Goal: Task Accomplishment & Management: Complete application form

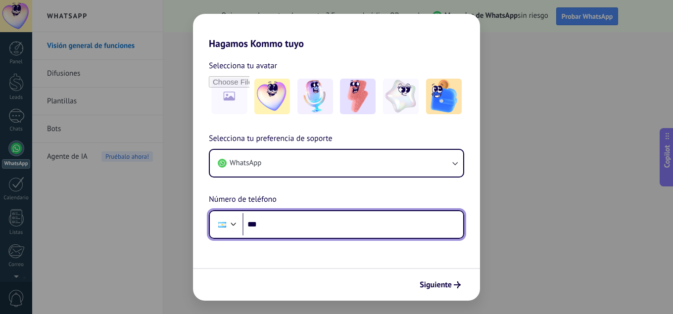
click at [313, 229] on input "***" at bounding box center [352, 224] width 221 height 23
type input "**********"
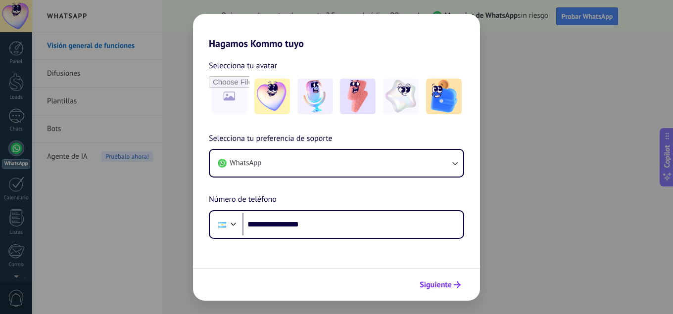
click at [427, 282] on span "Siguiente" at bounding box center [436, 285] width 32 height 7
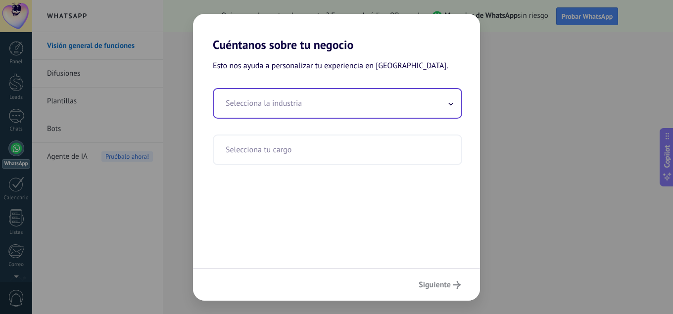
click at [325, 112] on input "text" at bounding box center [337, 103] width 247 height 29
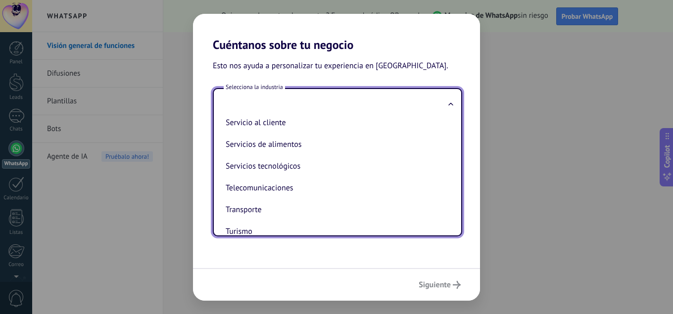
scroll to position [262, 0]
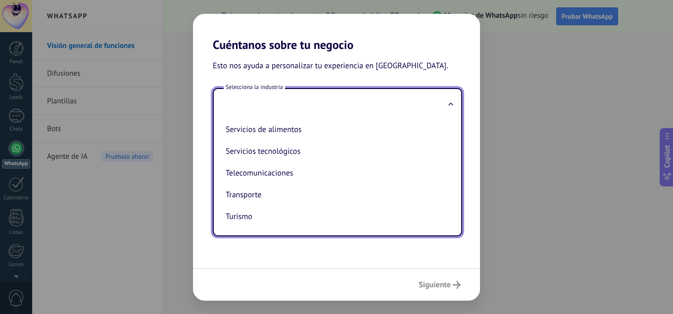
click at [277, 262] on div "Esto nos ayuda a personalizar tu experiencia en [GEOGRAPHIC_DATA]. Selecciona l…" at bounding box center [336, 160] width 287 height 216
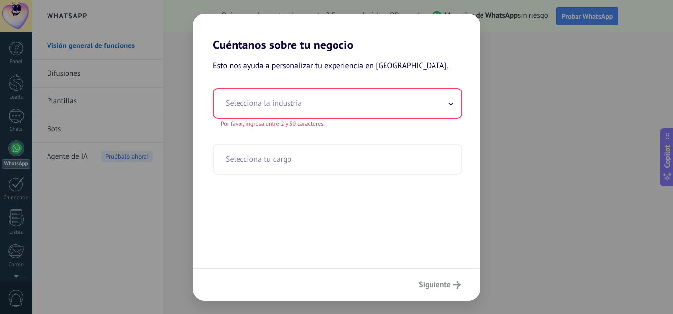
click at [314, 94] on input "text" at bounding box center [337, 103] width 247 height 29
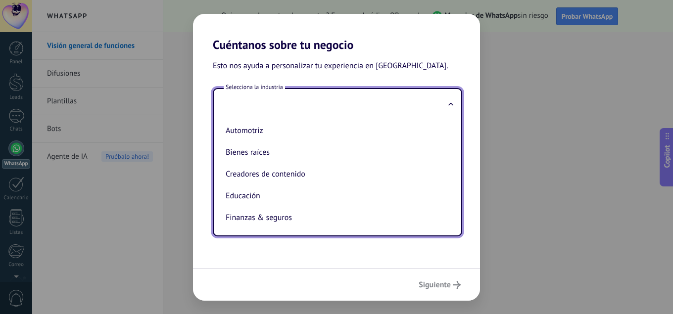
click at [314, 94] on input "text" at bounding box center [337, 103] width 247 height 29
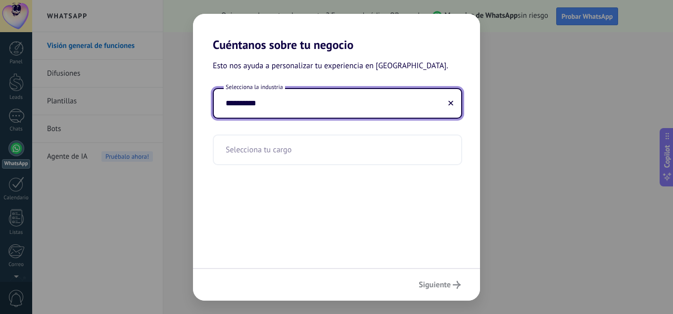
type input "**********"
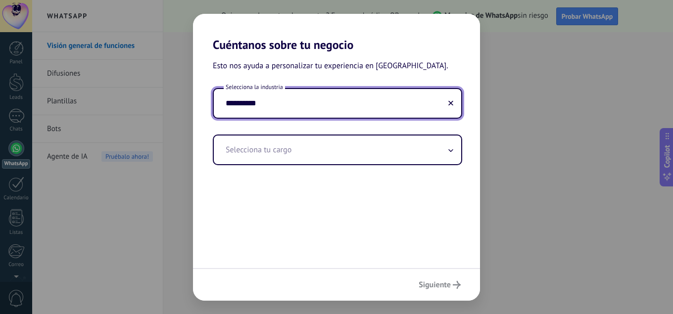
click at [259, 210] on div "**********" at bounding box center [336, 160] width 287 height 216
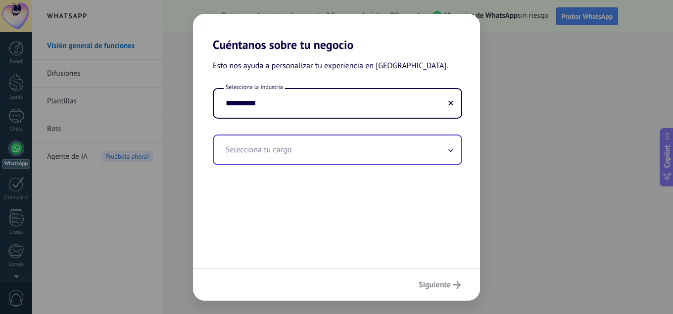
click at [305, 162] on input "text" at bounding box center [337, 150] width 247 height 29
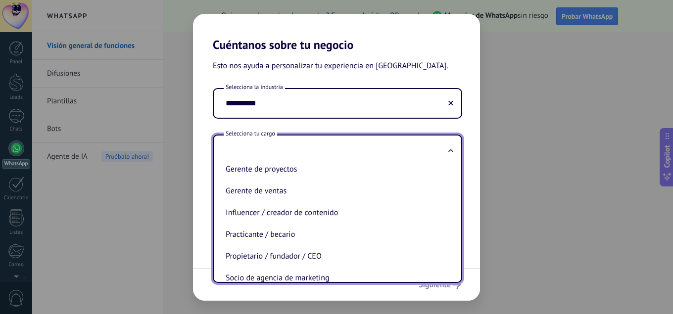
scroll to position [284, 0]
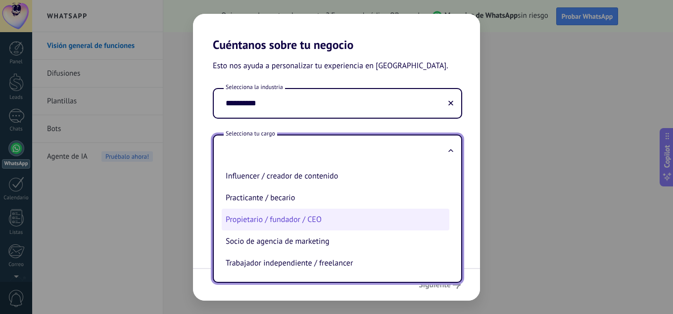
click at [327, 226] on li "Propietario / fundador / CEO" at bounding box center [336, 220] width 228 height 22
type input "**********"
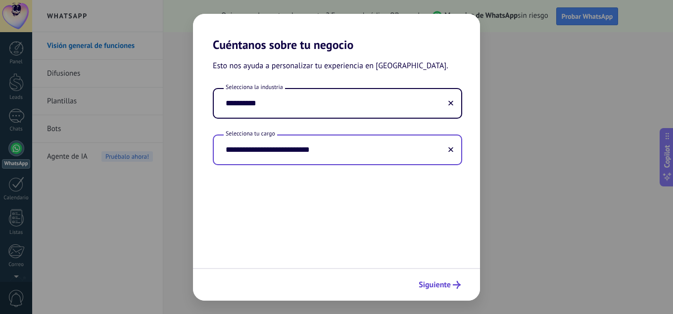
click at [458, 279] on button "Siguiente" at bounding box center [439, 285] width 51 height 17
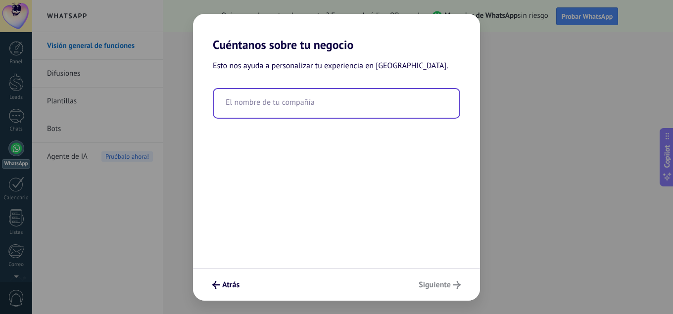
click at [268, 100] on input "text" at bounding box center [336, 103] width 245 height 29
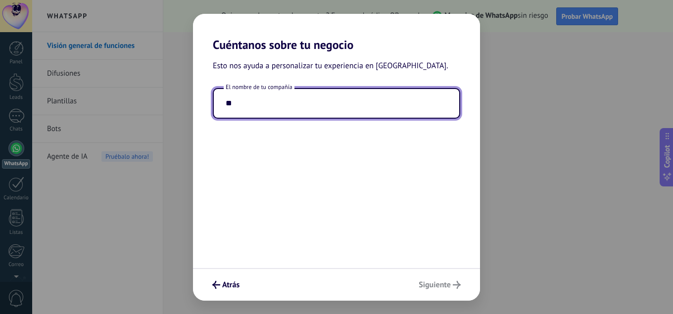
type input "*"
type input "**********"
click at [426, 273] on div "Atrás Siguiente" at bounding box center [336, 284] width 287 height 33
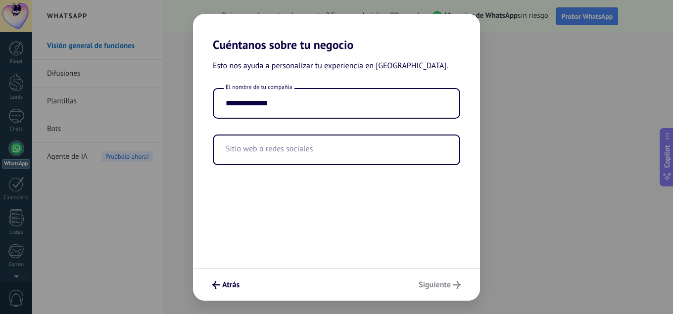
click at [429, 287] on div "Atrás Siguiente" at bounding box center [336, 284] width 287 height 33
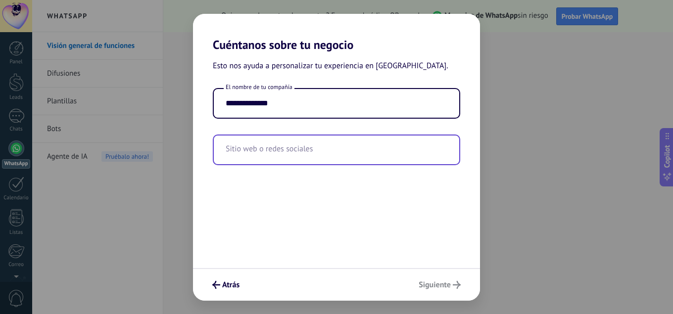
click at [316, 142] on input "text" at bounding box center [336, 150] width 245 height 29
paste input "**********"
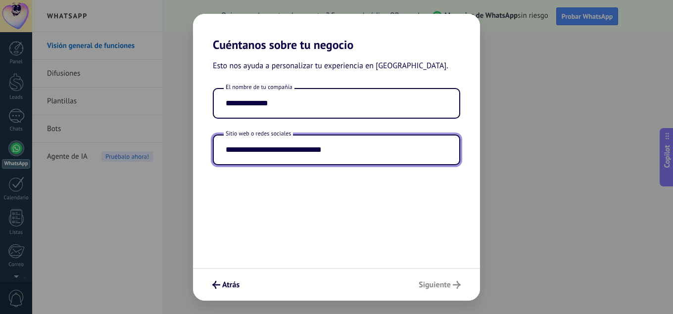
click at [316, 154] on input "**********" at bounding box center [336, 150] width 245 height 29
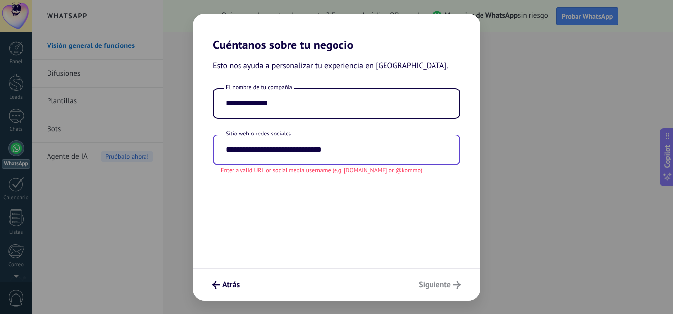
click at [403, 161] on input "**********" at bounding box center [336, 150] width 245 height 29
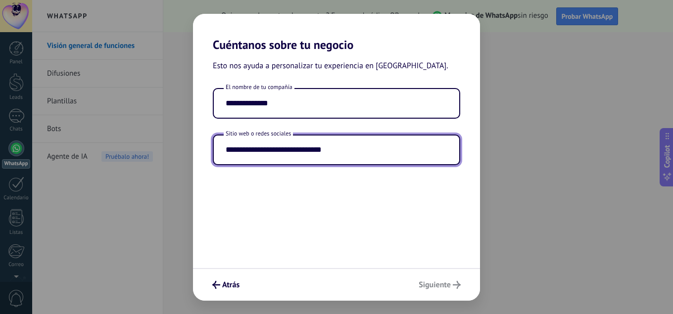
type input "**********"
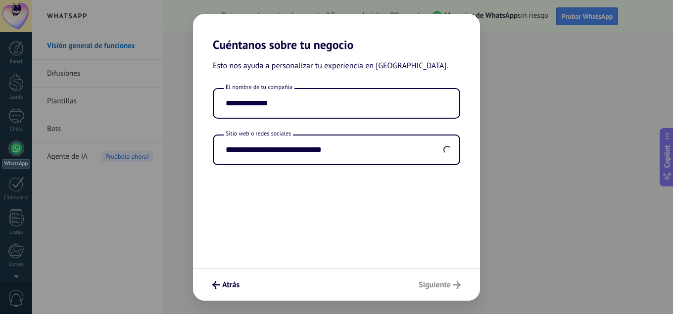
click at [433, 285] on div "Atrás Siguiente" at bounding box center [336, 284] width 287 height 33
click at [433, 285] on span "Siguiente" at bounding box center [435, 285] width 32 height 7
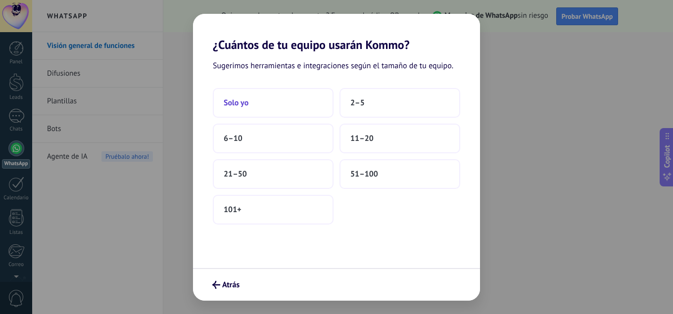
click at [273, 112] on button "Solo yo" at bounding box center [273, 103] width 121 height 30
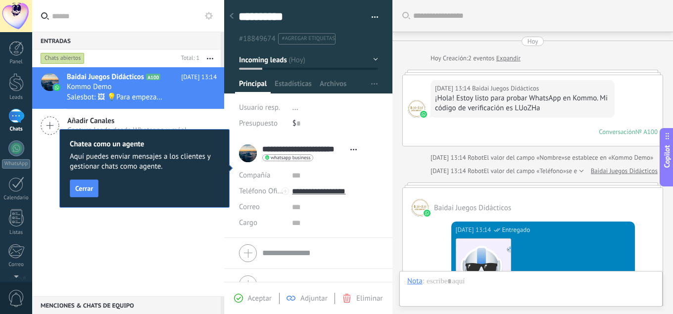
scroll to position [409, 0]
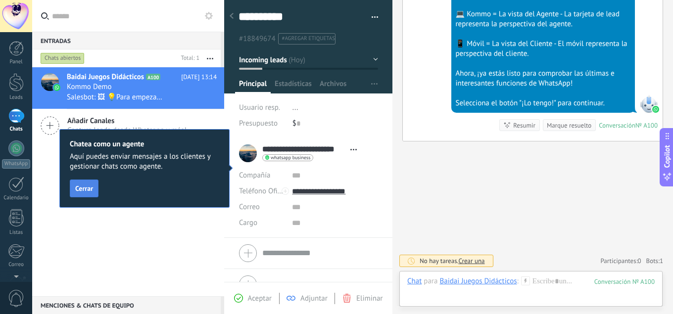
click at [85, 188] on span "Cerrar" at bounding box center [84, 188] width 18 height 7
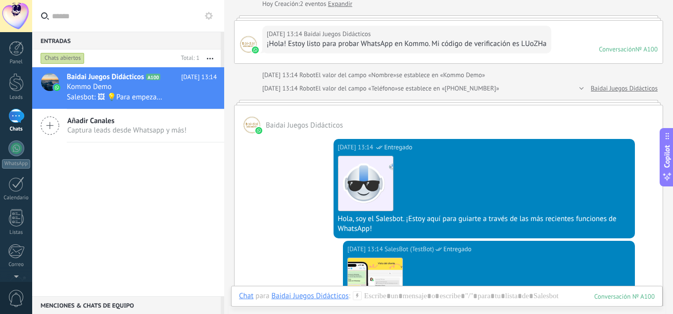
scroll to position [0, 0]
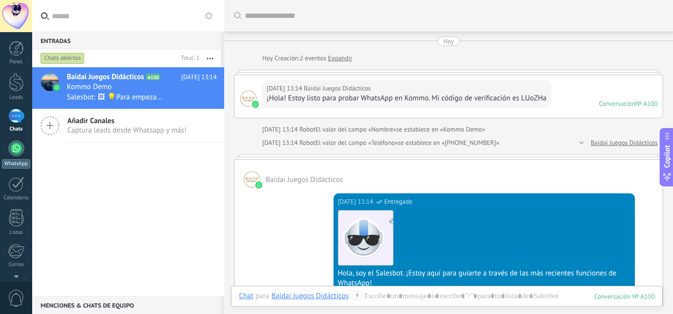
click at [13, 152] on div at bounding box center [16, 149] width 16 height 16
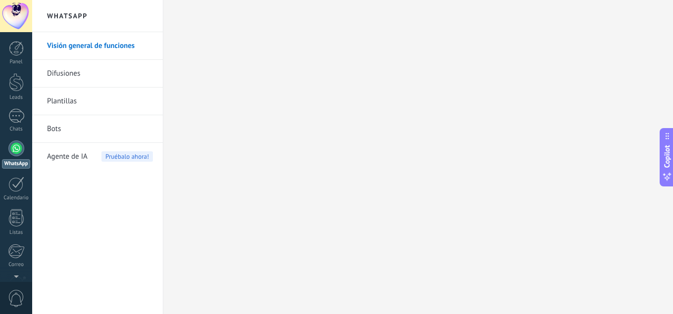
click at [63, 45] on link "Visión general de funciones" at bounding box center [100, 46] width 106 height 28
click at [68, 78] on link "Difusiones" at bounding box center [100, 74] width 106 height 28
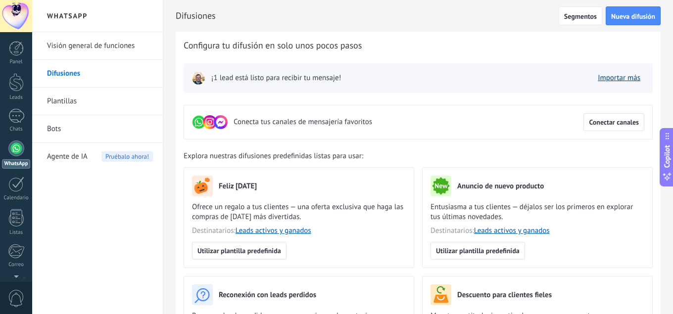
click at [625, 79] on link "Importar más" at bounding box center [619, 77] width 43 height 9
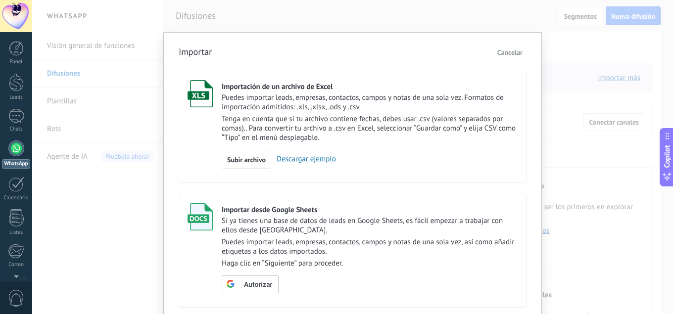
scroll to position [55, 0]
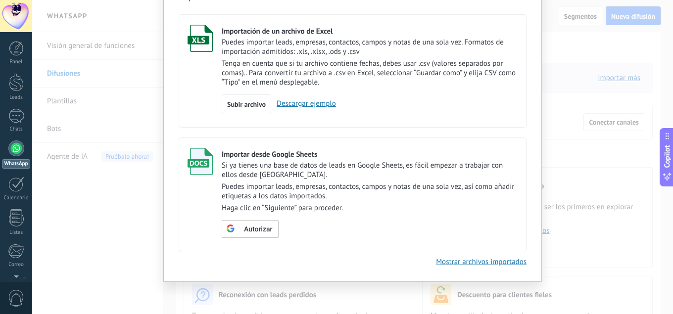
click at [68, 219] on div "Importar Cancelar Importación de un archivo de Excel Puedes importar leads, emp…" at bounding box center [352, 157] width 641 height 314
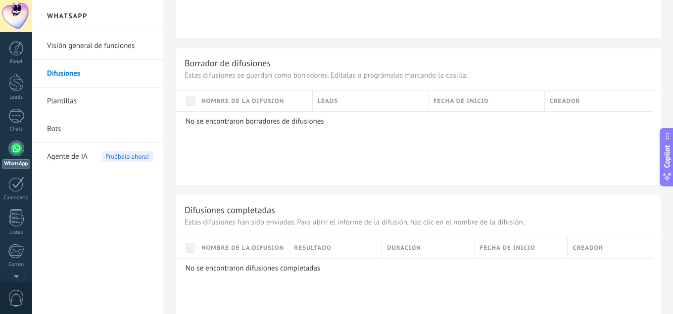
scroll to position [723, 0]
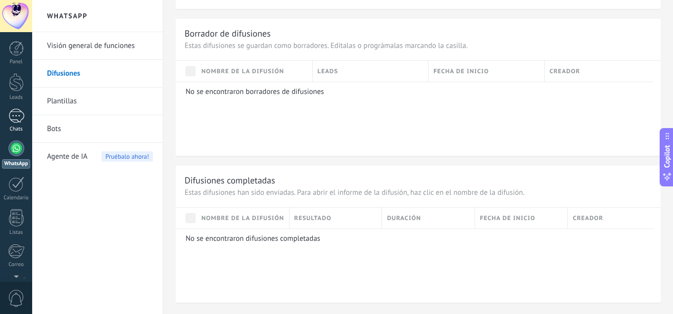
click at [19, 119] on div "1" at bounding box center [16, 116] width 16 height 14
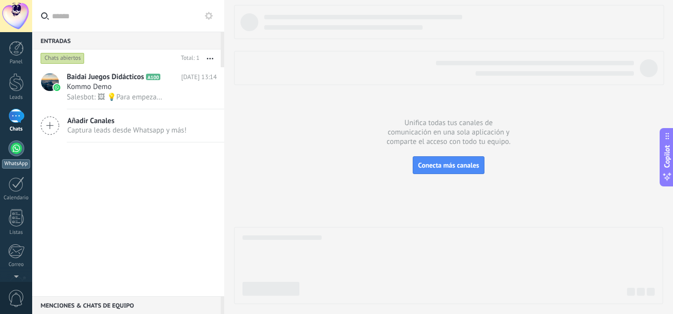
click at [7, 145] on link "WhatsApp" at bounding box center [16, 155] width 32 height 28
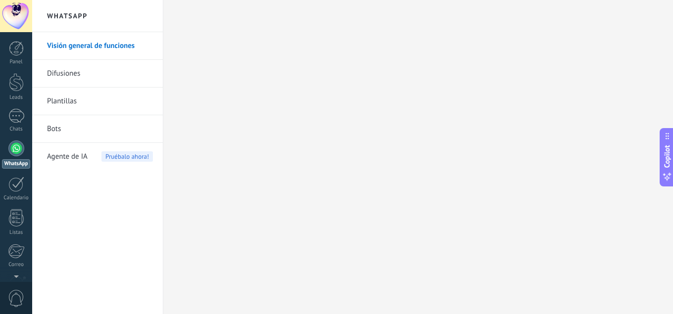
click at [70, 72] on link "Difusiones" at bounding box center [100, 74] width 106 height 28
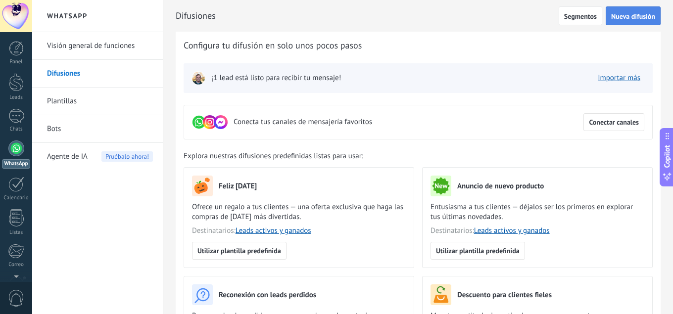
click at [645, 19] on span "Nueva difusión" at bounding box center [633, 16] width 44 height 7
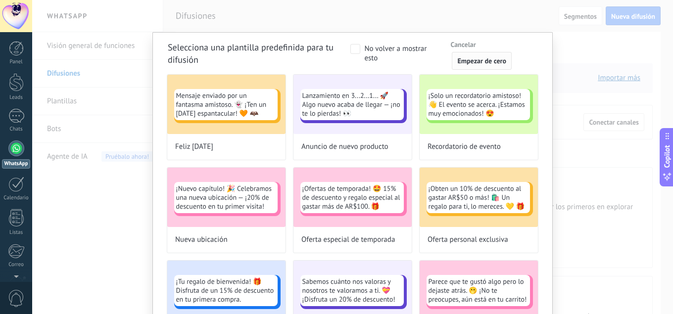
click at [472, 62] on span "Empezar de cero" at bounding box center [481, 60] width 49 height 7
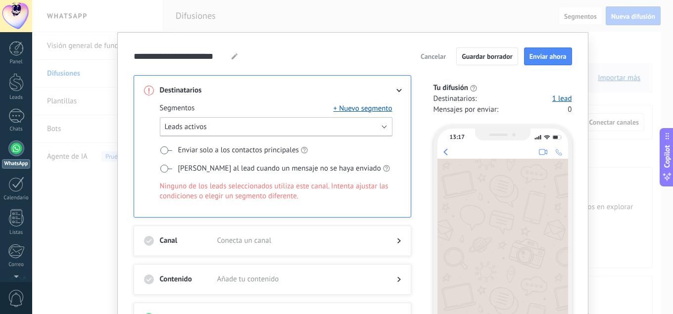
click at [383, 127] on button "Leads activos" at bounding box center [276, 126] width 233 height 19
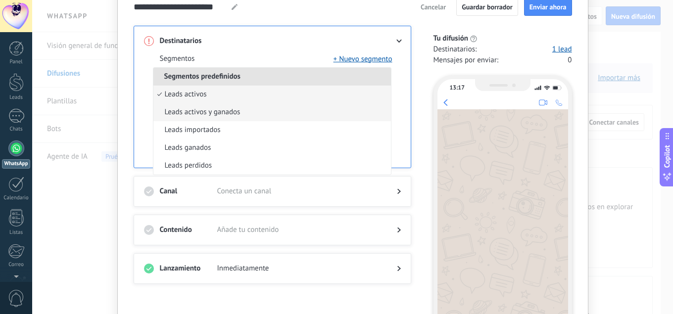
scroll to position [99, 0]
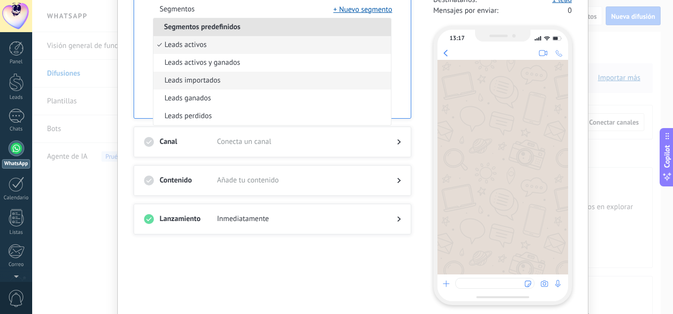
click at [194, 84] on span "Leads importados" at bounding box center [193, 81] width 56 height 10
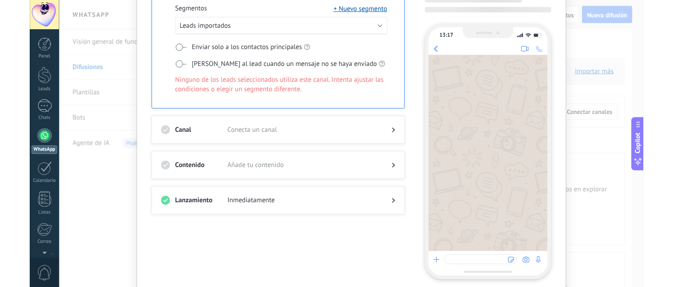
scroll to position [0, 0]
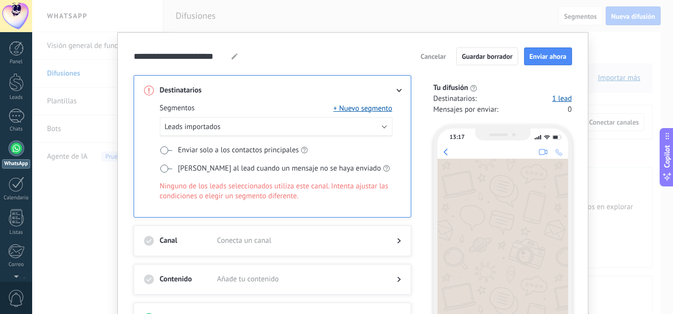
click at [430, 56] on span "Cancelar" at bounding box center [433, 56] width 25 height 7
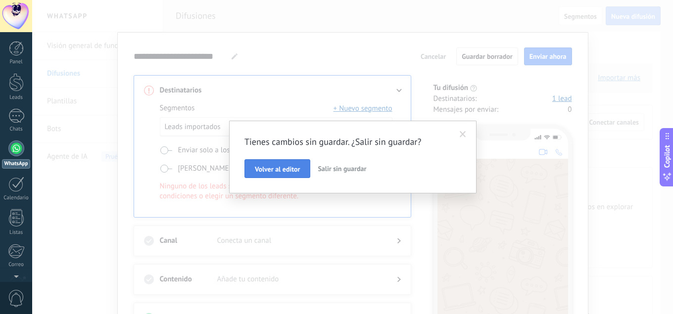
click at [305, 173] on button "Volver al editor" at bounding box center [277, 168] width 66 height 19
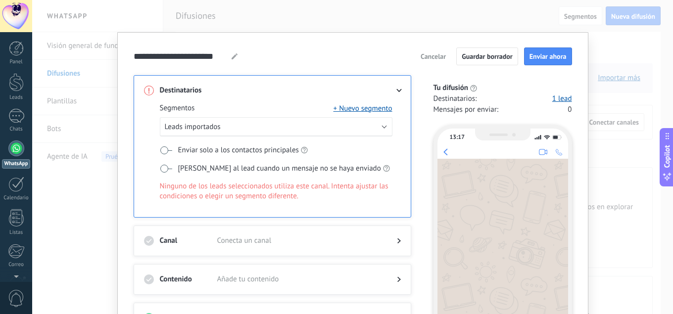
drag, startPoint x: 429, startPoint y: 50, endPoint x: 429, endPoint y: 58, distance: 8.4
click at [429, 58] on div "**********" at bounding box center [352, 225] width 471 height 387
click at [429, 58] on span "Cancelar" at bounding box center [433, 56] width 25 height 7
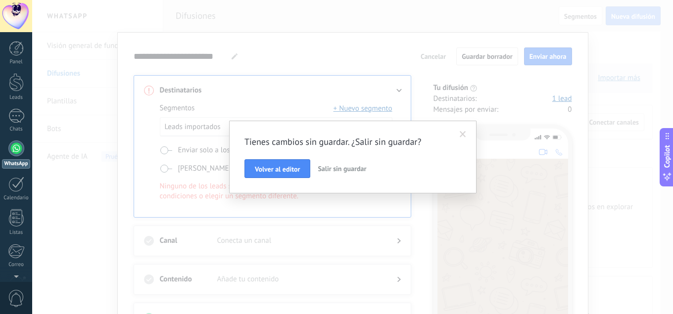
click at [429, 58] on div "Tienes cambios sin guardar. ¿Salir sin guardar? Volver al editor Salir sin guar…" at bounding box center [352, 157] width 641 height 314
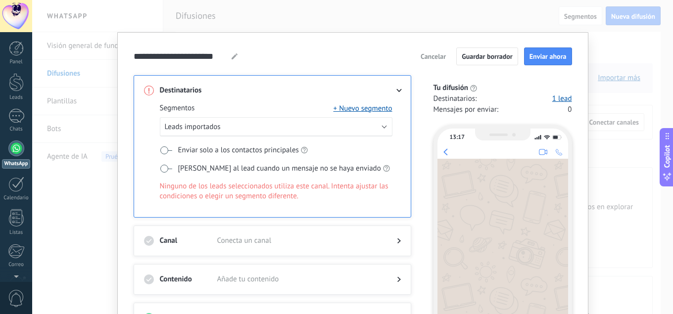
click at [422, 64] on div "Cancelar Guardar borrador Enviar ahora" at bounding box center [494, 57] width 156 height 18
click at [429, 58] on span "Cancelar" at bounding box center [433, 56] width 25 height 7
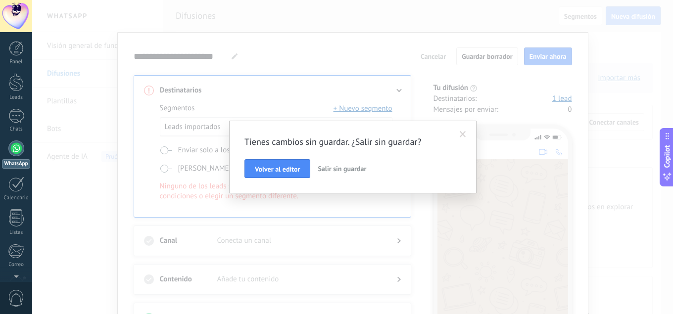
click at [353, 170] on span "Salir sin guardar" at bounding box center [342, 168] width 48 height 9
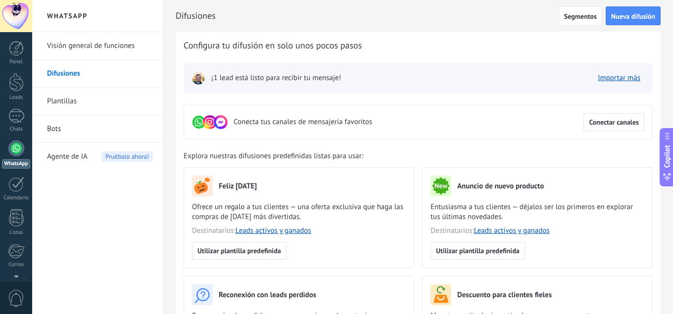
type textarea "**********"
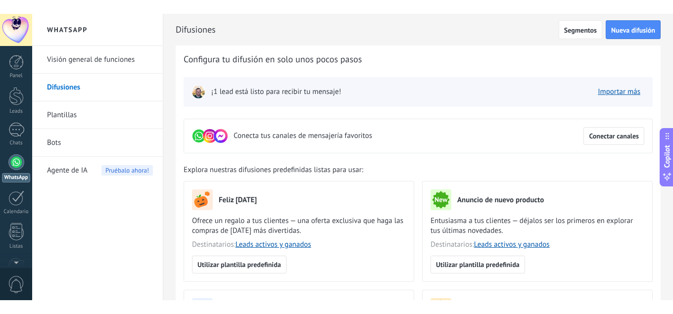
scroll to position [15, 0]
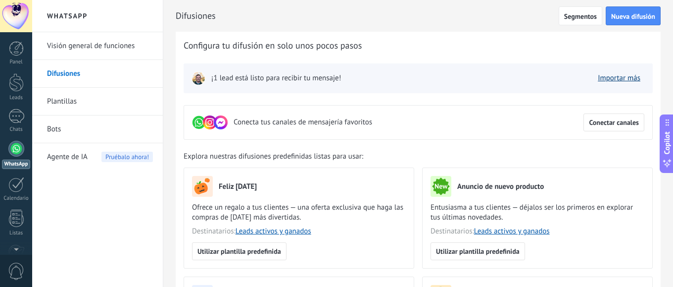
click at [612, 78] on link "Importar más" at bounding box center [619, 77] width 43 height 9
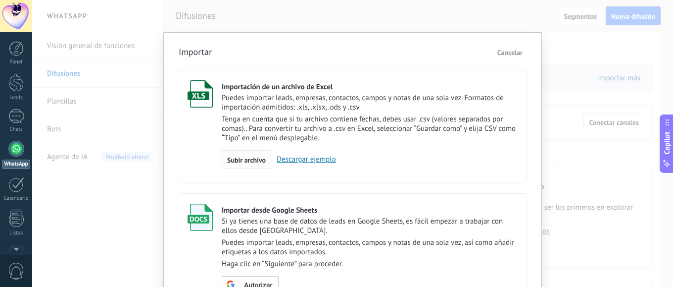
click at [240, 163] on span "Subir archivo" at bounding box center [246, 159] width 39 height 7
click at [0, 0] on input "Importación de un archivo de Excel Puedes importar leads, empresas, contactos, …" at bounding box center [0, 0] width 0 height 0
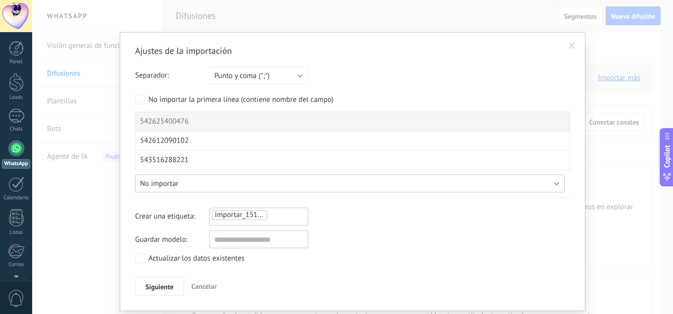
click at [195, 181] on button "No importar" at bounding box center [350, 184] width 430 height 18
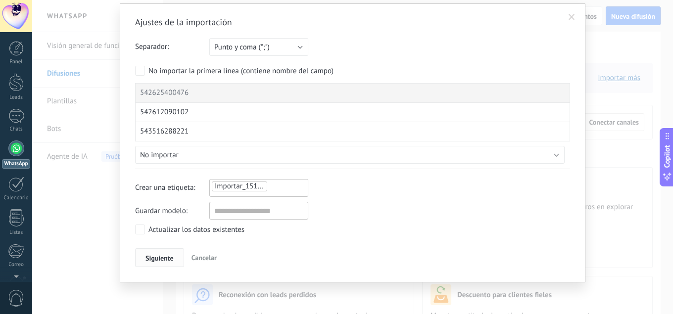
click at [172, 259] on span "Siguiente" at bounding box center [159, 258] width 28 height 7
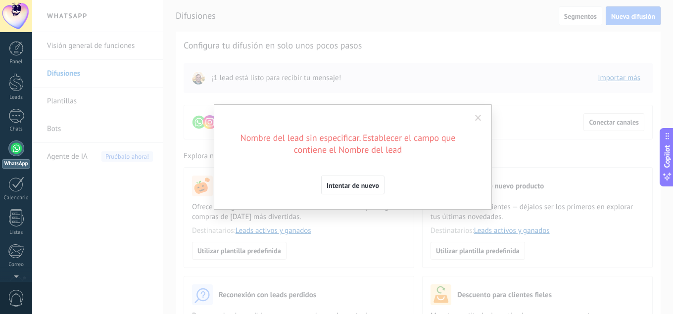
scroll to position [0, 0]
click at [350, 185] on span "Intentar de nuevo" at bounding box center [353, 185] width 52 height 7
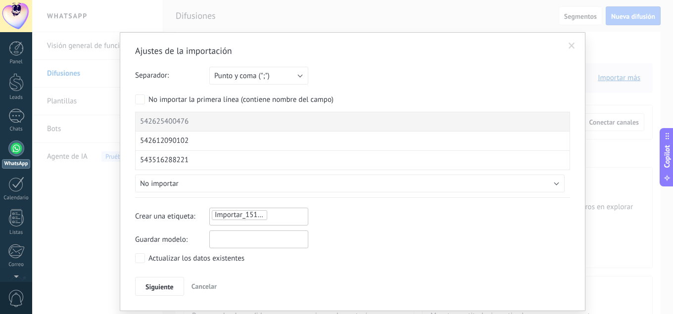
click at [246, 244] on input "text" at bounding box center [258, 240] width 99 height 18
type input "*"
type input "**********"
click at [153, 285] on span "Siguiente" at bounding box center [159, 287] width 28 height 7
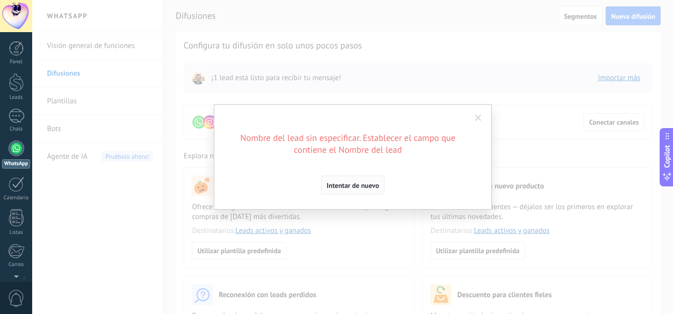
click at [353, 189] on span "Intentar de nuevo" at bounding box center [353, 185] width 52 height 7
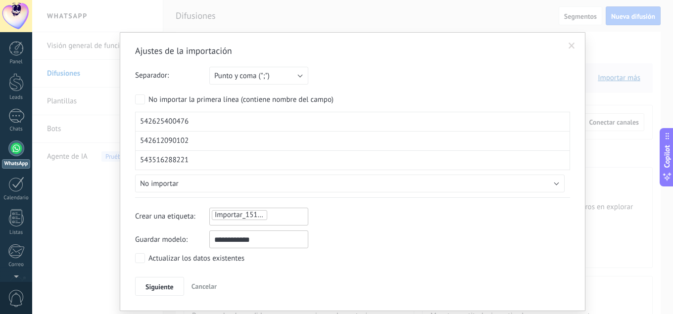
scroll to position [29, 0]
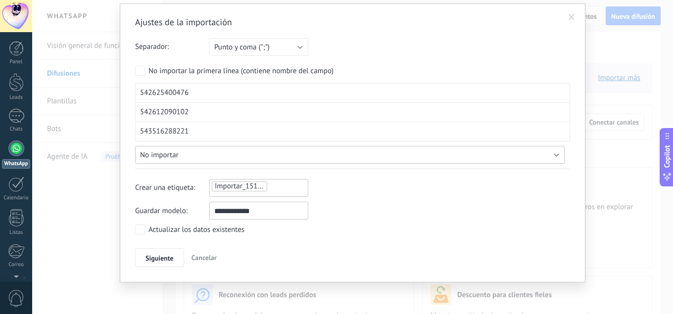
click at [230, 151] on button "No importar" at bounding box center [350, 155] width 430 height 18
click at [230, 46] on span "Punto y coma (";")" at bounding box center [241, 47] width 55 height 9
click at [230, 46] on span "Punto y coma (";")" at bounding box center [253, 47] width 101 height 9
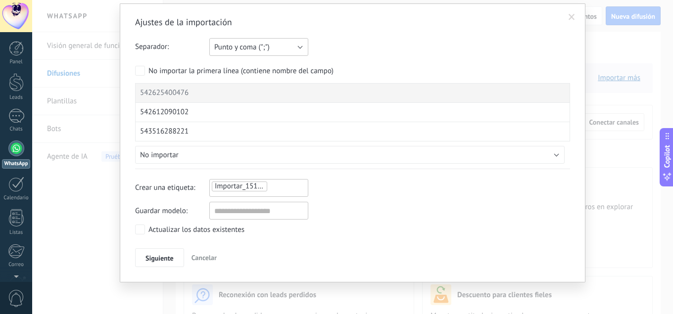
click at [221, 52] on span "Punto y coma (";")" at bounding box center [241, 47] width 55 height 9
click at [221, 52] on span "Punto y coma (";")" at bounding box center [253, 47] width 101 height 9
click at [247, 188] on span "Importar_15102025_1323" at bounding box center [256, 186] width 82 height 9
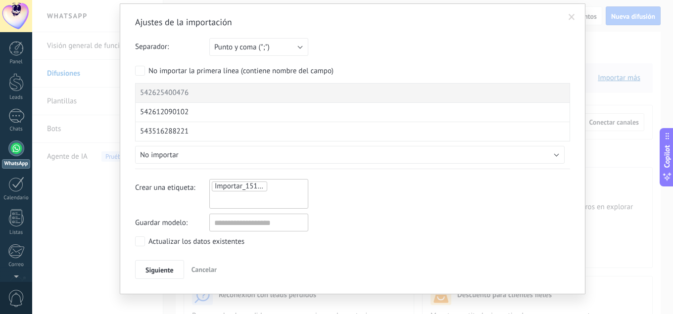
scroll to position [0, 0]
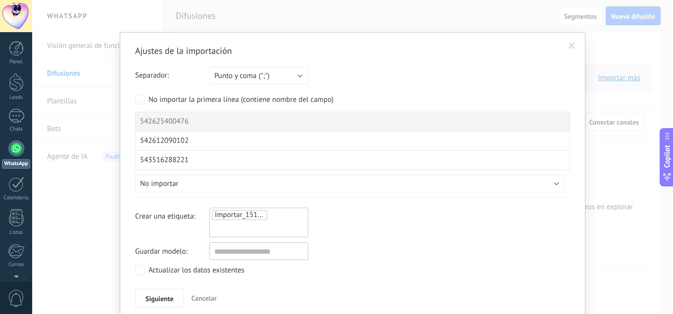
click at [184, 125] on span "542625400476" at bounding box center [164, 122] width 48 height 10
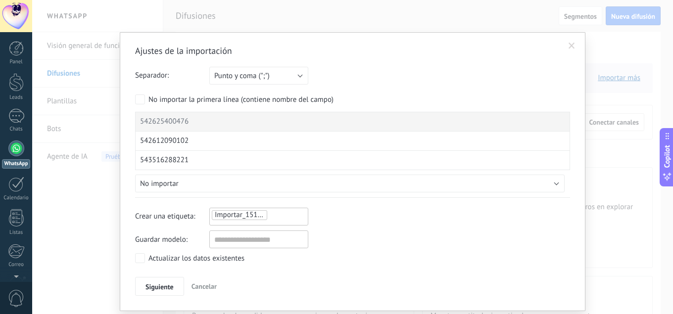
scroll to position [29, 0]
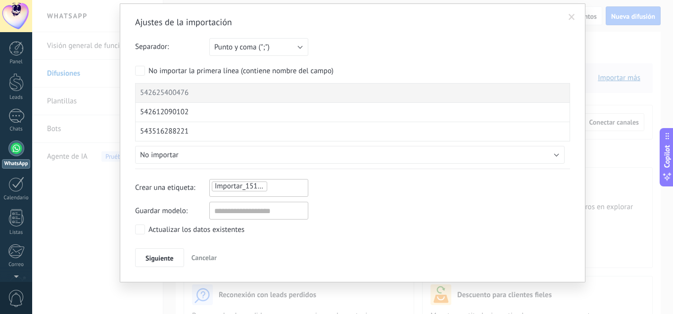
click at [196, 126] on div "543516288221" at bounding box center [352, 131] width 435 height 19
click at [199, 114] on div "542612090102" at bounding box center [352, 112] width 435 height 19
click at [201, 127] on div "543516288221" at bounding box center [352, 131] width 435 height 19
drag, startPoint x: 178, startPoint y: 131, endPoint x: 169, endPoint y: 138, distance: 10.9
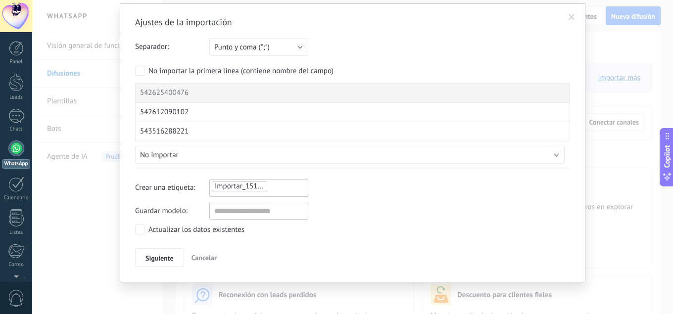
click at [177, 131] on span "543516288221" at bounding box center [164, 132] width 48 height 10
click at [155, 161] on button "No importar" at bounding box center [350, 155] width 430 height 18
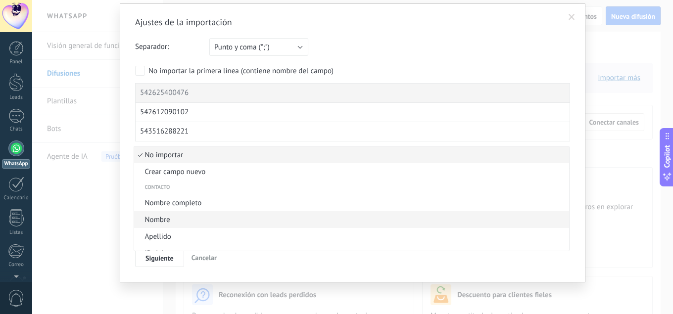
click at [153, 226] on li "Nombre" at bounding box center [351, 219] width 435 height 17
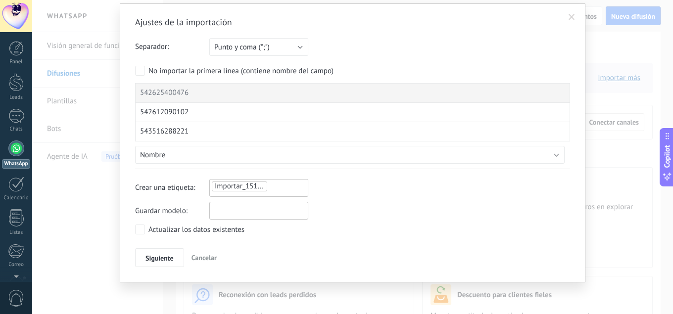
click at [271, 214] on input "text" at bounding box center [258, 211] width 99 height 18
type input "**********"
click at [170, 256] on span "Siguiente" at bounding box center [159, 258] width 28 height 7
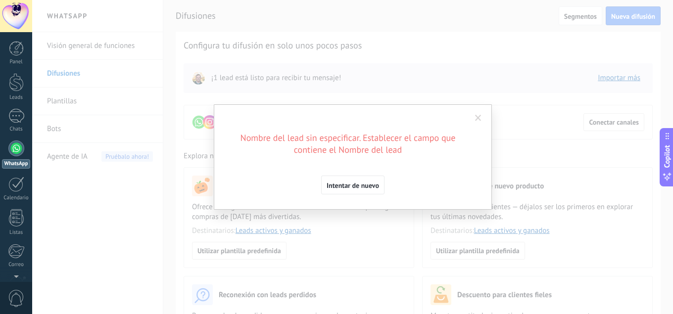
scroll to position [0, 0]
click at [344, 190] on button "Intentar de nuevo" at bounding box center [352, 185] width 63 height 19
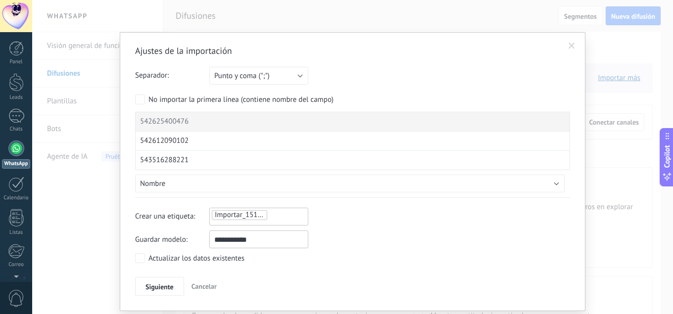
scroll to position [29, 0]
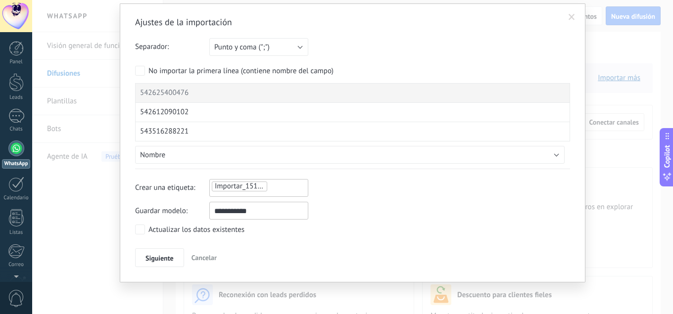
click at [278, 184] on ul "Importar_15102025_1323" at bounding box center [259, 187] width 96 height 12
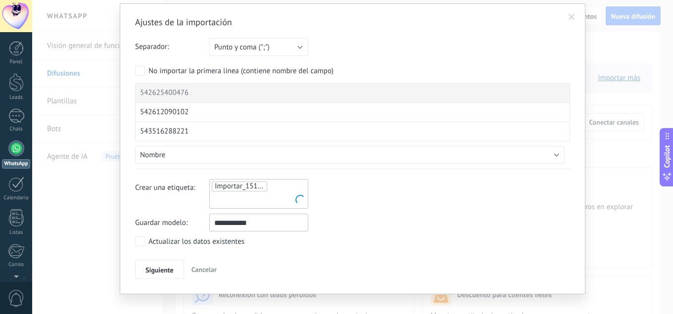
click at [278, 184] on ul "Importar_15102025_1323" at bounding box center [259, 194] width 96 height 27
click at [299, 159] on button "Nombre" at bounding box center [350, 155] width 430 height 18
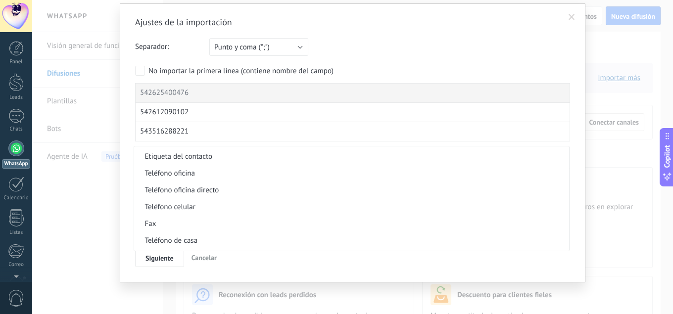
scroll to position [247, 0]
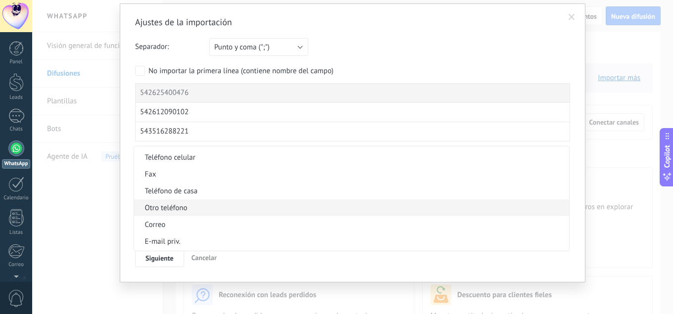
click at [160, 210] on span "Otro teléfono" at bounding box center [350, 207] width 432 height 9
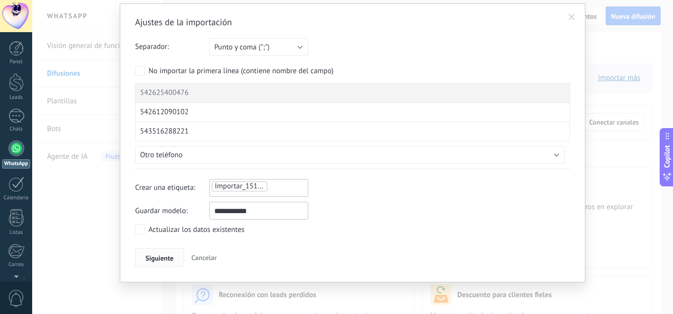
click at [151, 257] on span "Siguiente" at bounding box center [159, 258] width 28 height 7
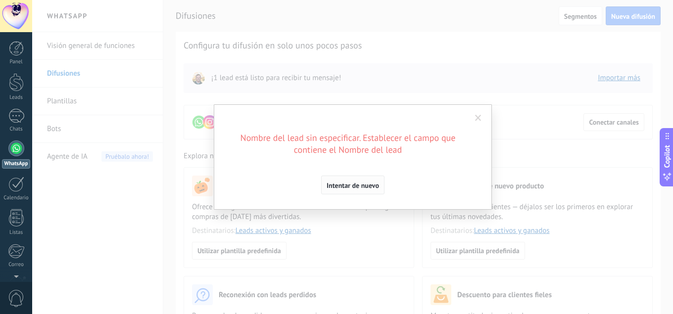
click at [349, 188] on span "Intentar de nuevo" at bounding box center [353, 185] width 52 height 7
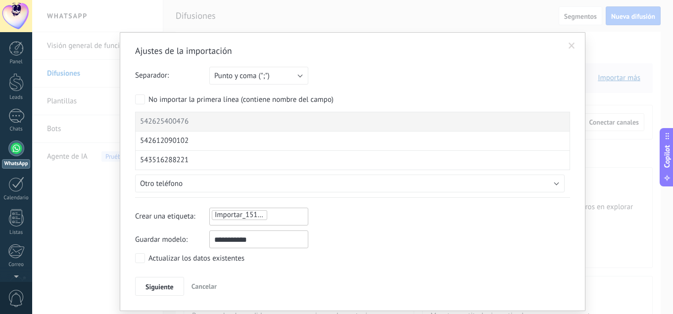
click at [142, 96] on label "No importar la primera línea (contiene nombre del campo)" at bounding box center [234, 100] width 198 height 10
click at [173, 287] on button "Siguiente" at bounding box center [159, 286] width 49 height 19
click at [173, 287] on div "Ajustes de la importación Separador: Punto y coma (";") Coma (",") Tabulación (…" at bounding box center [352, 157] width 641 height 314
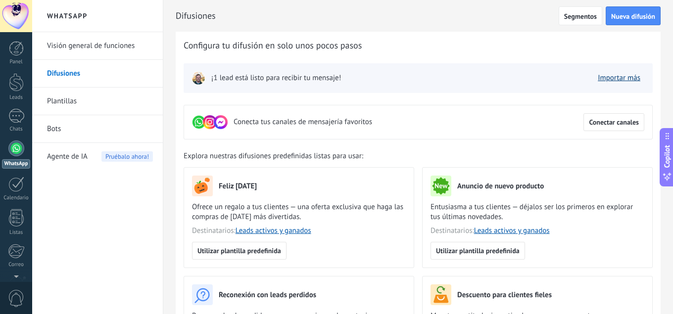
click at [613, 81] on link "Importar más" at bounding box center [619, 77] width 43 height 9
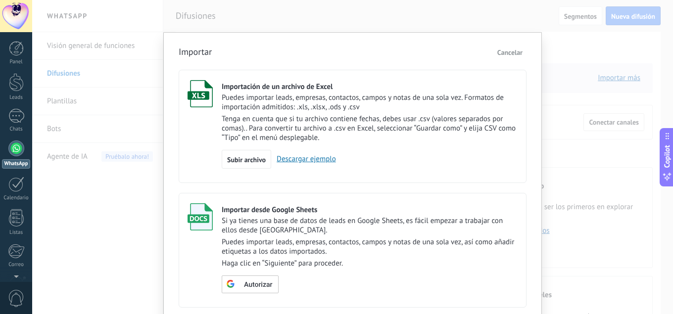
scroll to position [55, 0]
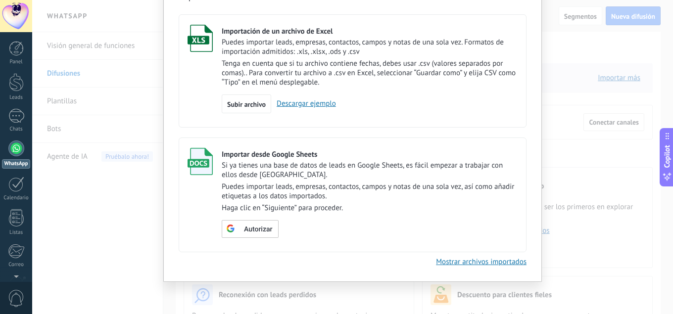
click at [453, 264] on link "Mostrar archivos importados" at bounding box center [481, 261] width 91 height 9
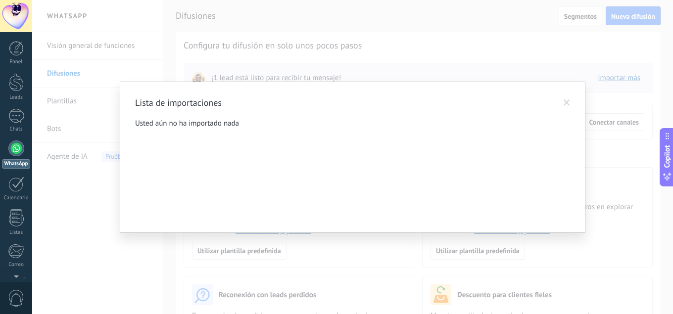
click at [565, 103] on span at bounding box center [567, 102] width 6 height 7
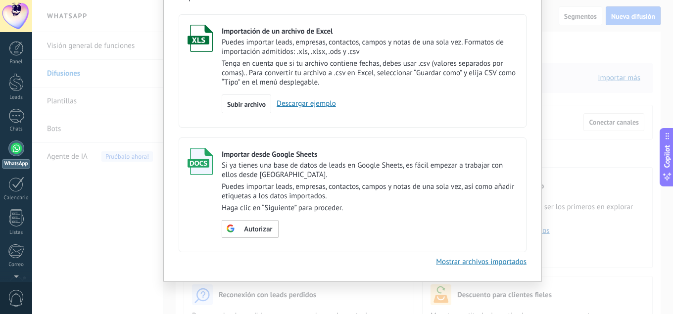
click at [613, 81] on div "Importar Cancelar Importación de un archivo de Excel Puedes importar leads, emp…" at bounding box center [352, 157] width 641 height 314
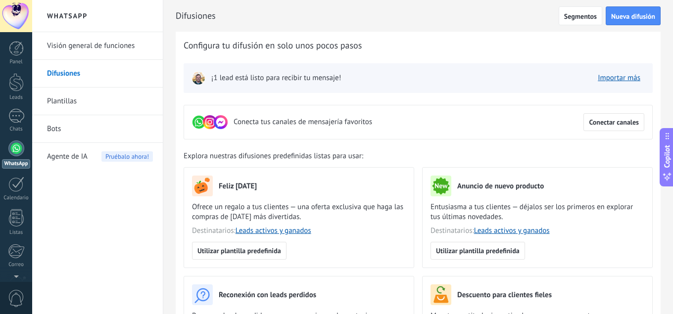
scroll to position [0, 0]
click at [613, 81] on link "Importar más" at bounding box center [619, 77] width 43 height 9
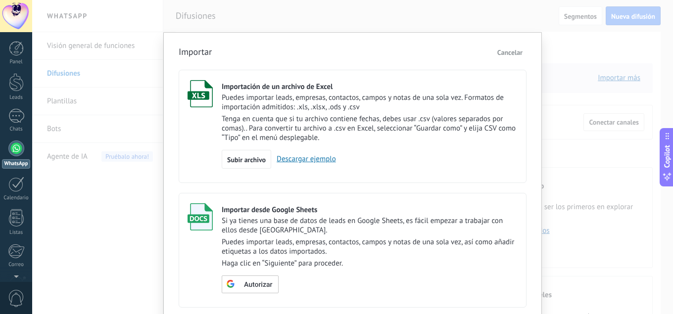
click at [307, 159] on link "Descargar ejemplo" at bounding box center [303, 158] width 65 height 9
click at [506, 49] on span "Cancelar" at bounding box center [509, 52] width 25 height 9
